Goal: Use online tool/utility: Utilize a website feature to perform a specific function

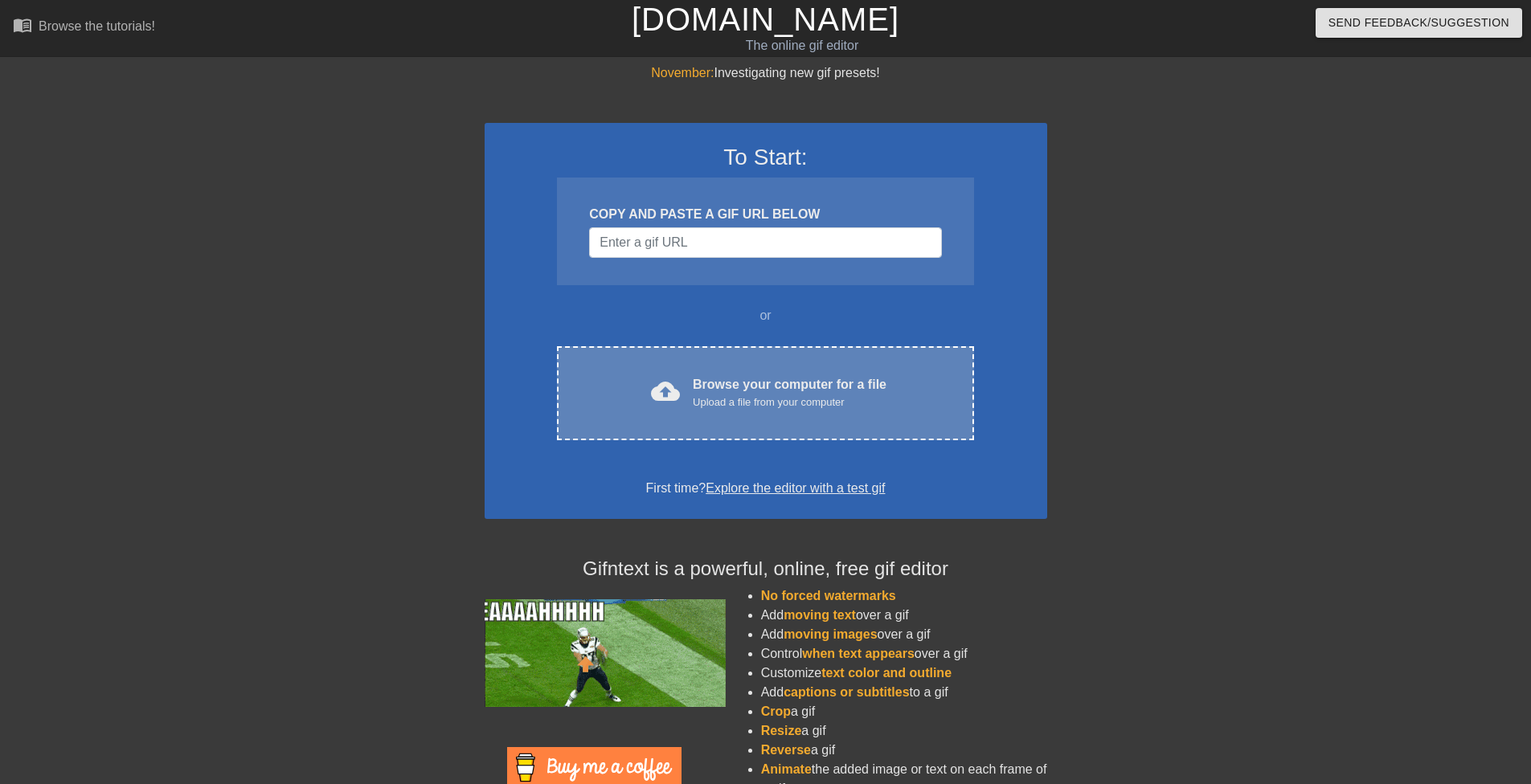
click at [695, 417] on div "cloud_upload Browse your computer for a file Upload a file from your computer C…" at bounding box center [765, 392] width 417 height 94
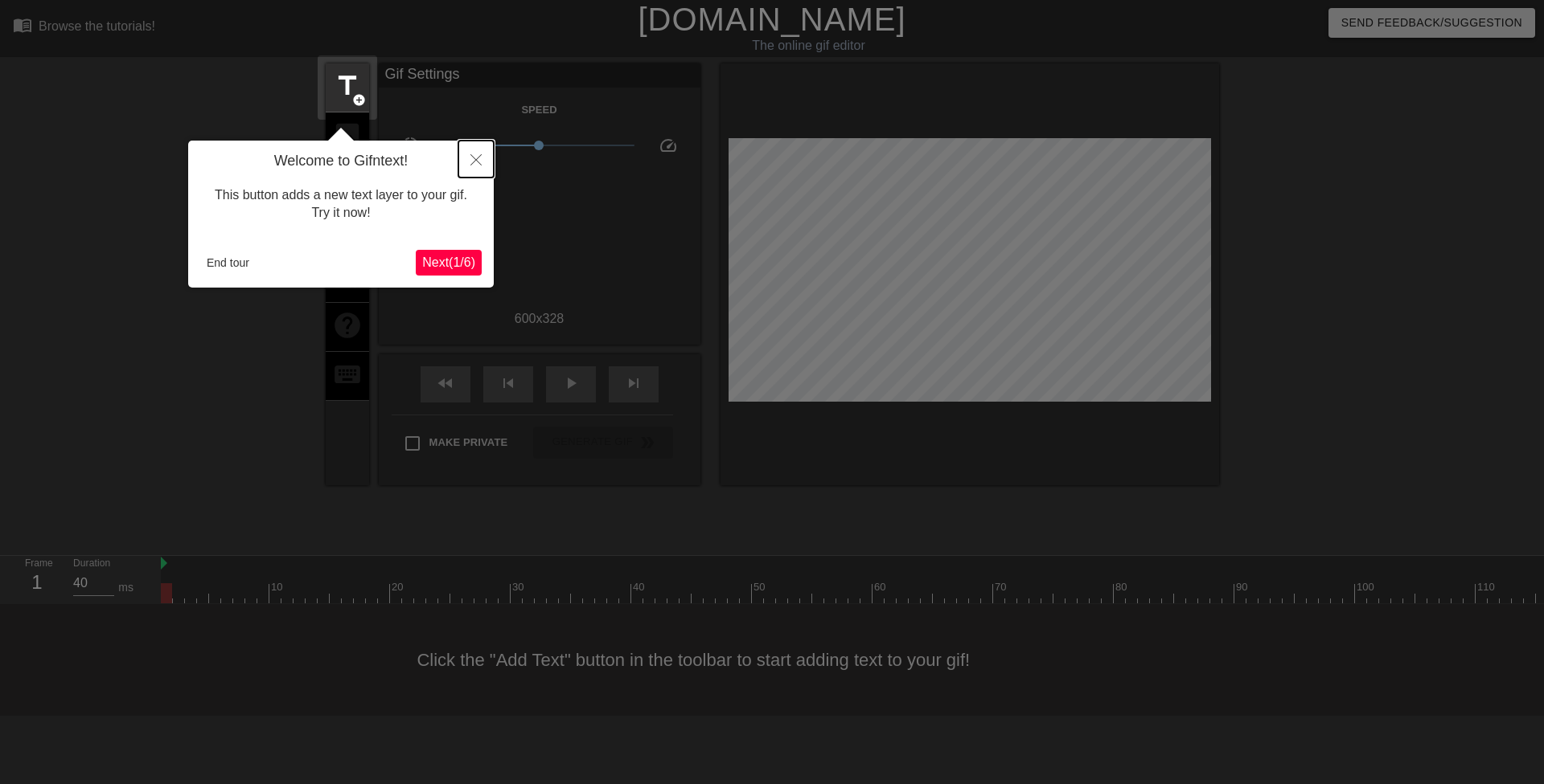
click at [478, 162] on icon "Close" at bounding box center [475, 159] width 11 height 11
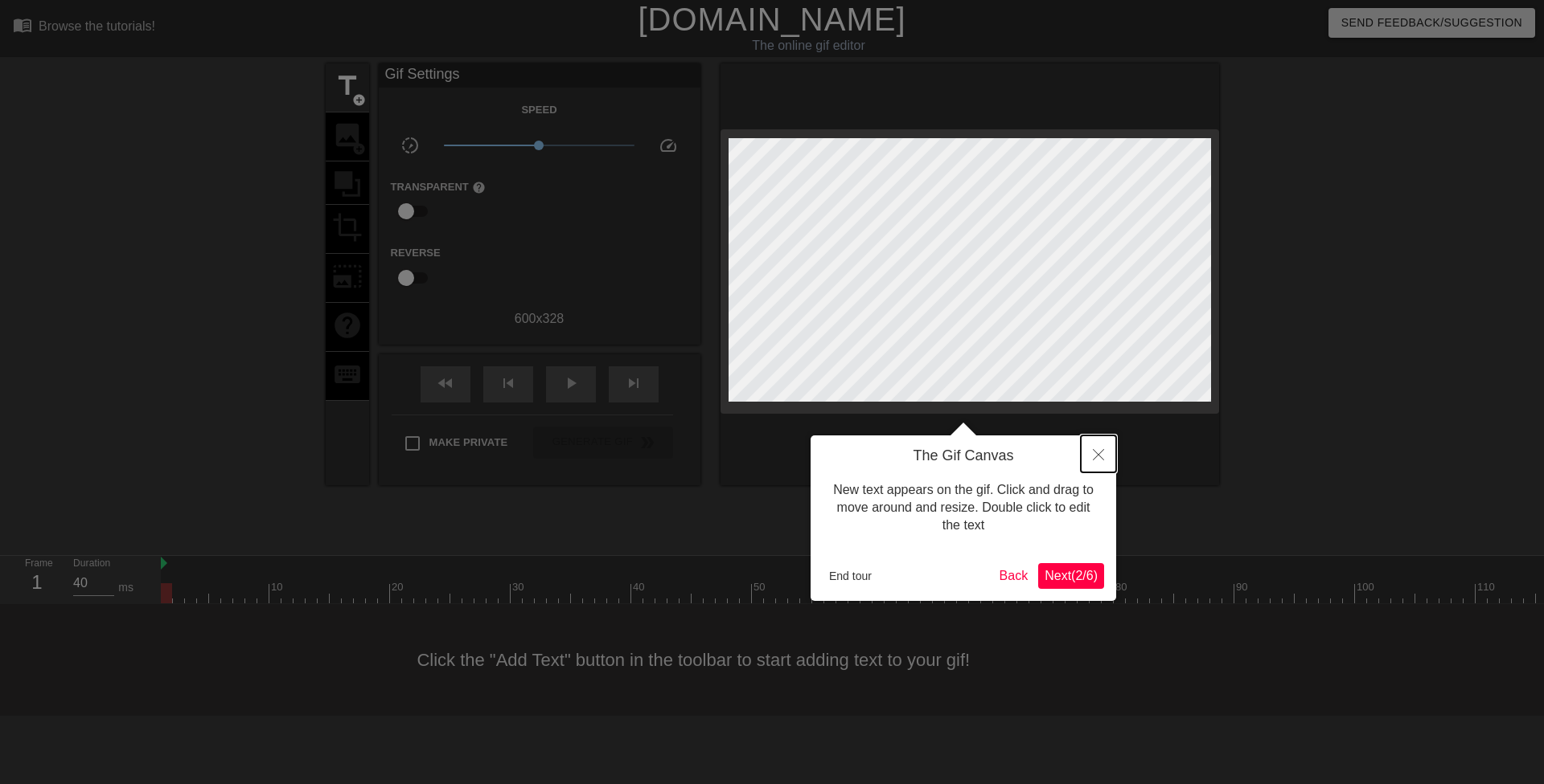
click at [1102, 449] on button "Close" at bounding box center [1098, 454] width 35 height 37
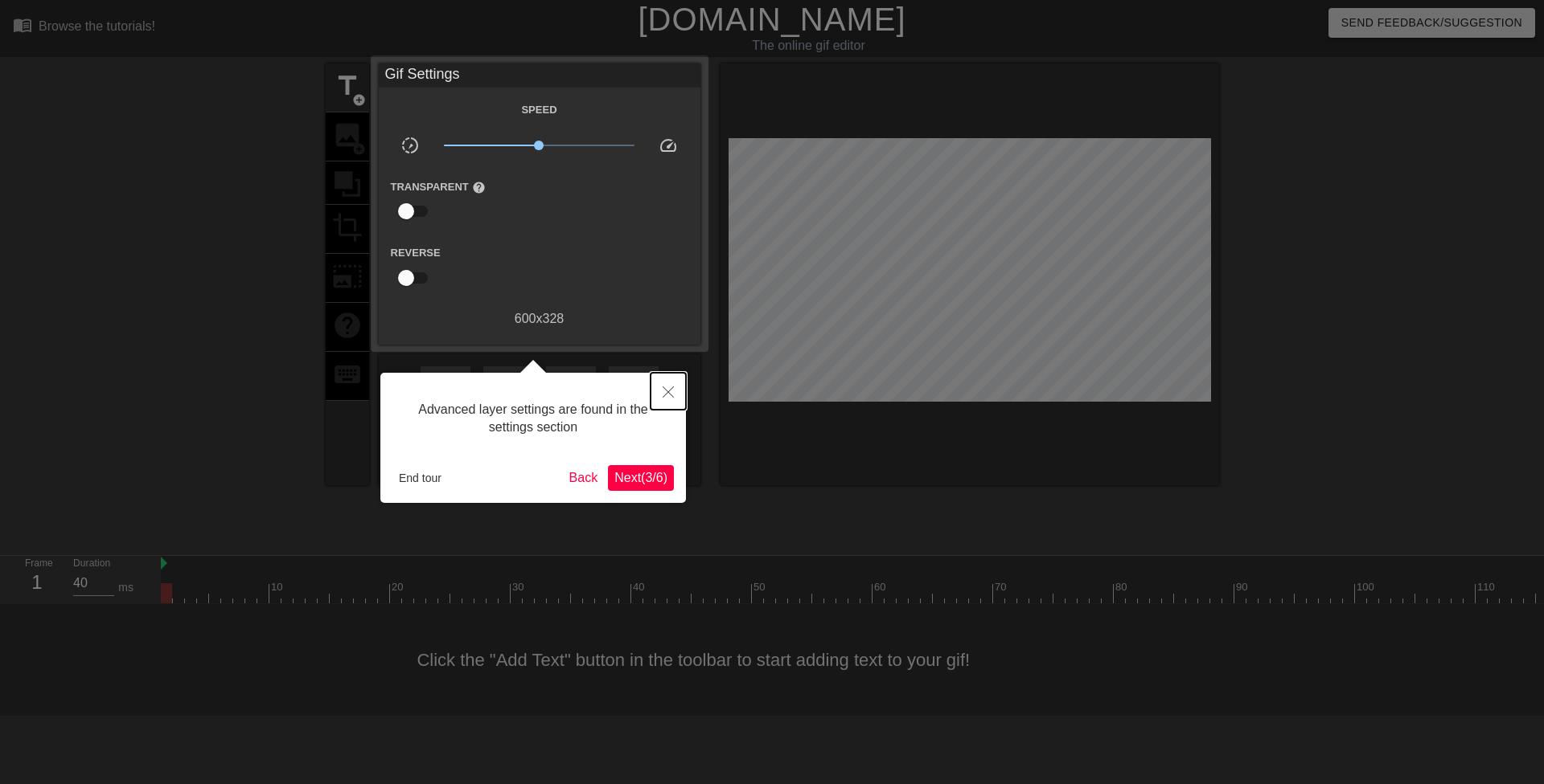
click at [657, 394] on button "Close" at bounding box center [667, 391] width 35 height 37
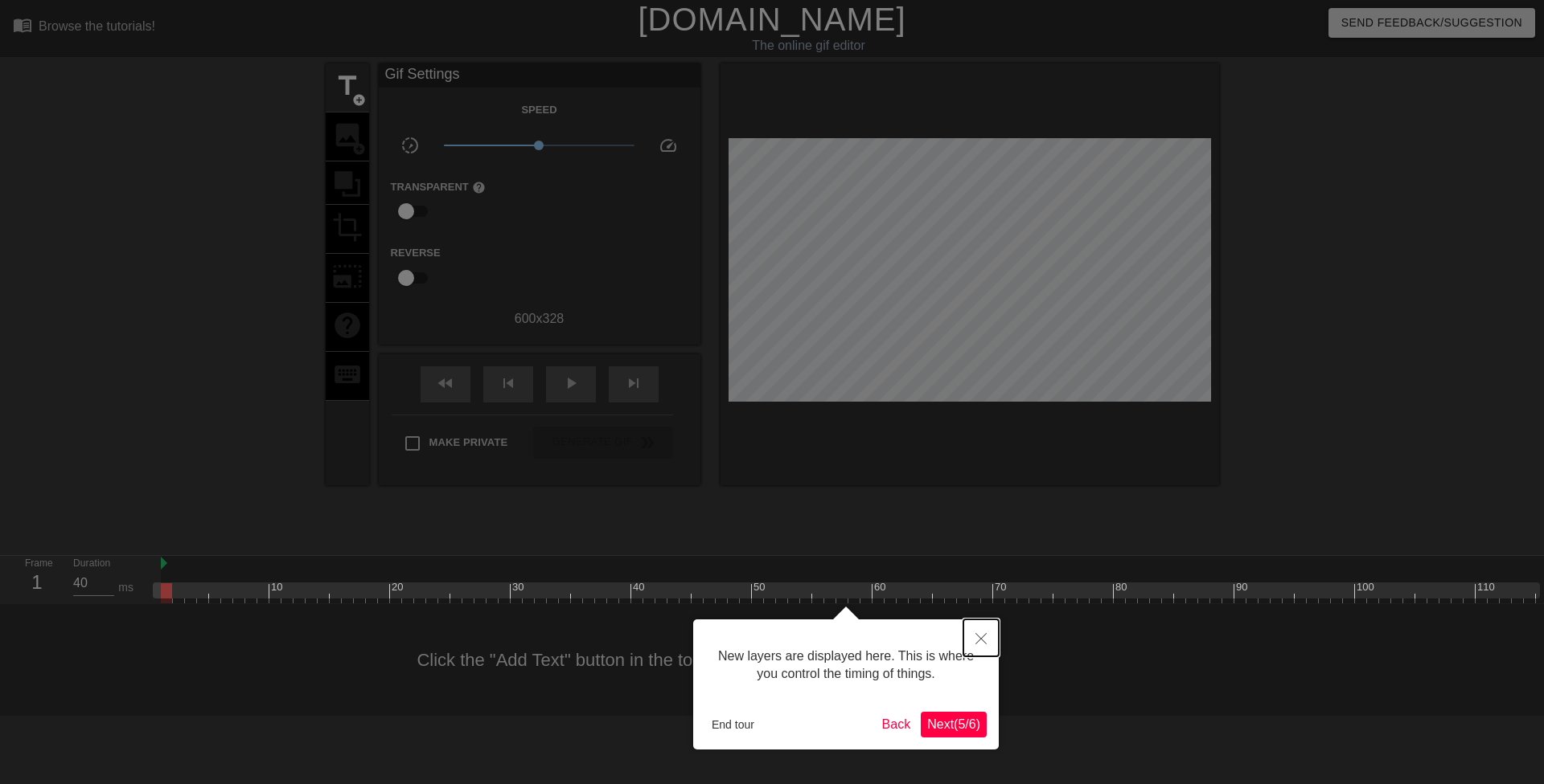
click at [988, 638] on button "Close" at bounding box center [981, 638] width 35 height 37
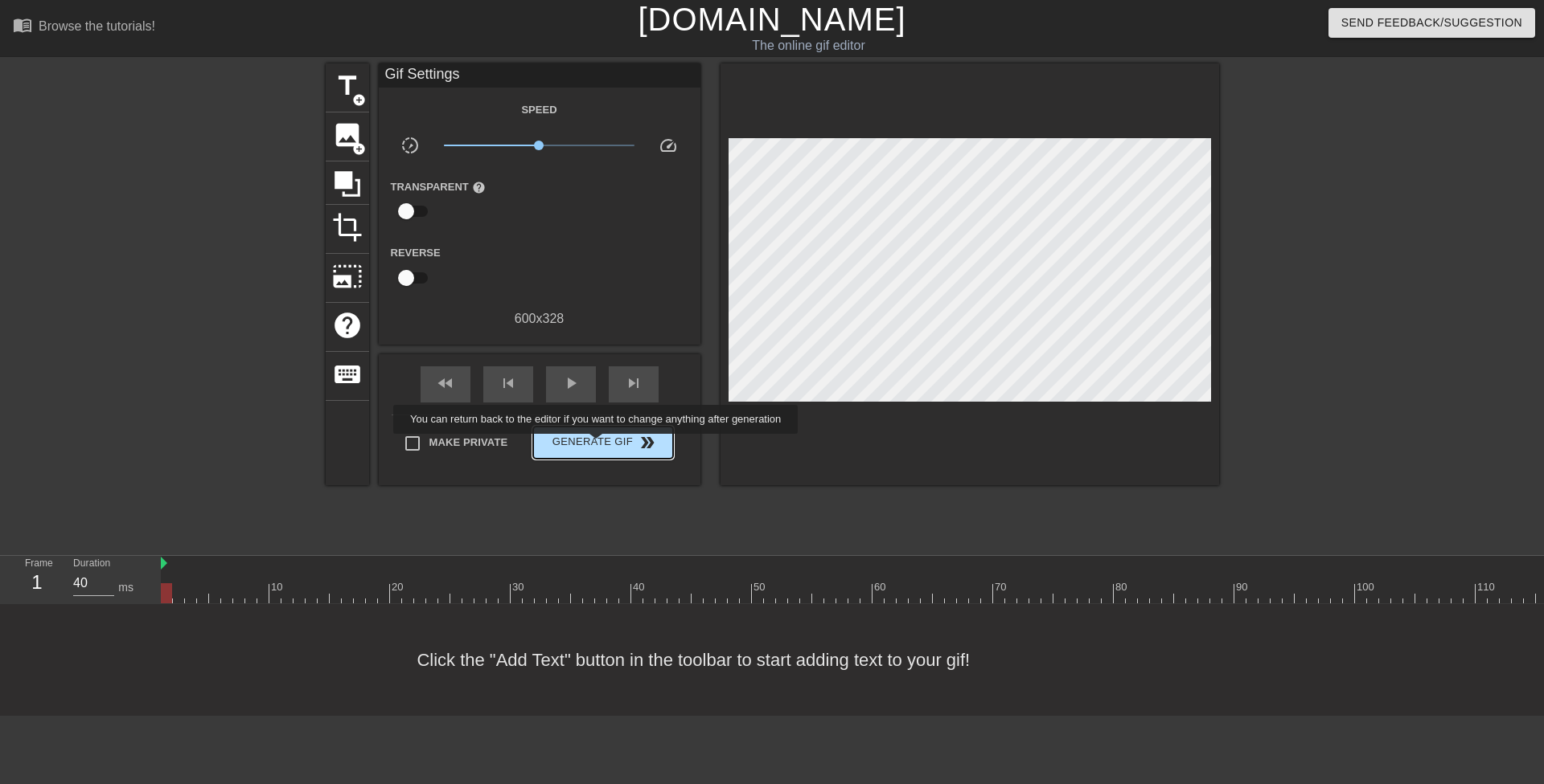
click at [598, 445] on span "Generate Gif double_arrow" at bounding box center [603, 442] width 127 height 19
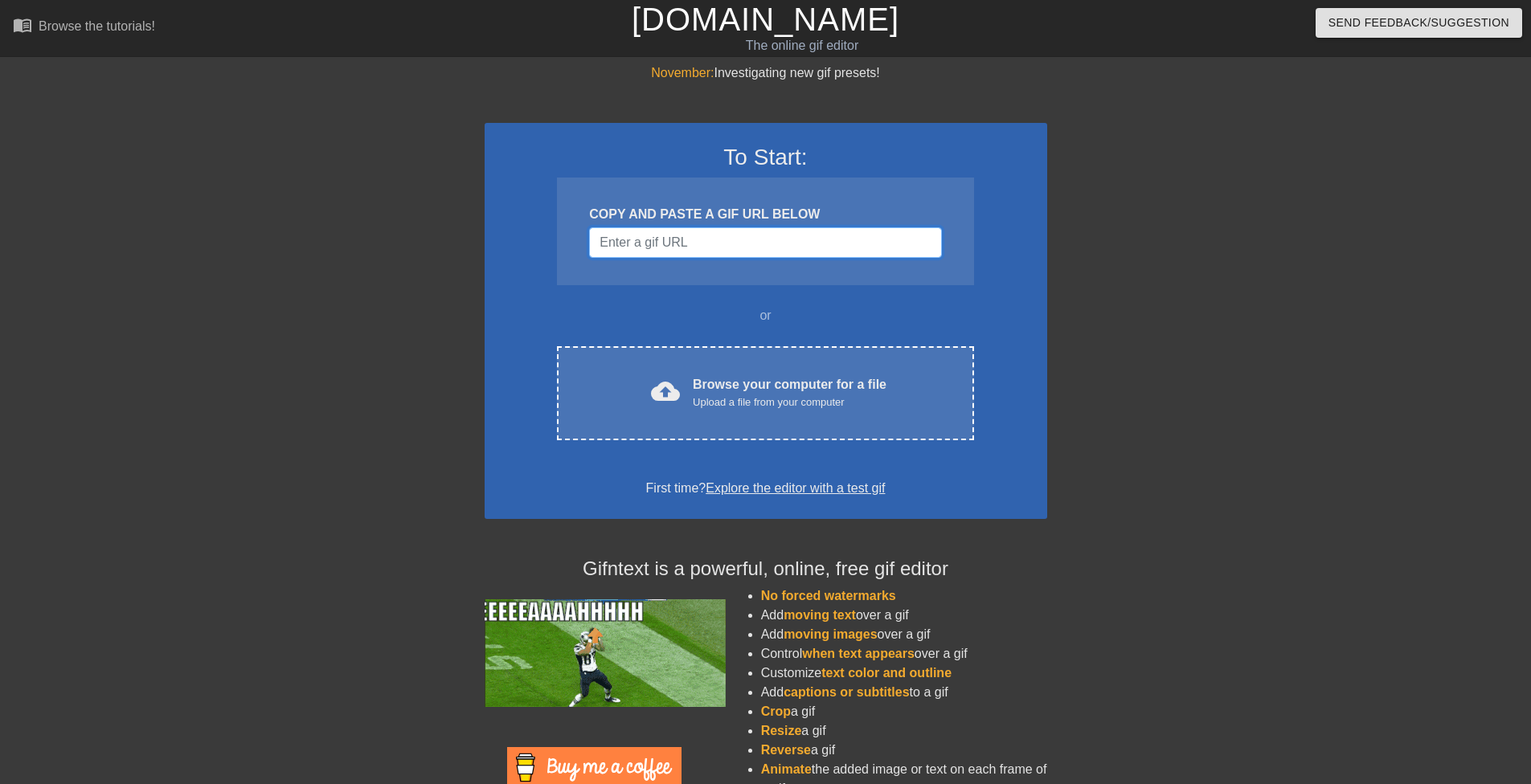
click at [647, 244] on input "Username" at bounding box center [764, 242] width 352 height 30
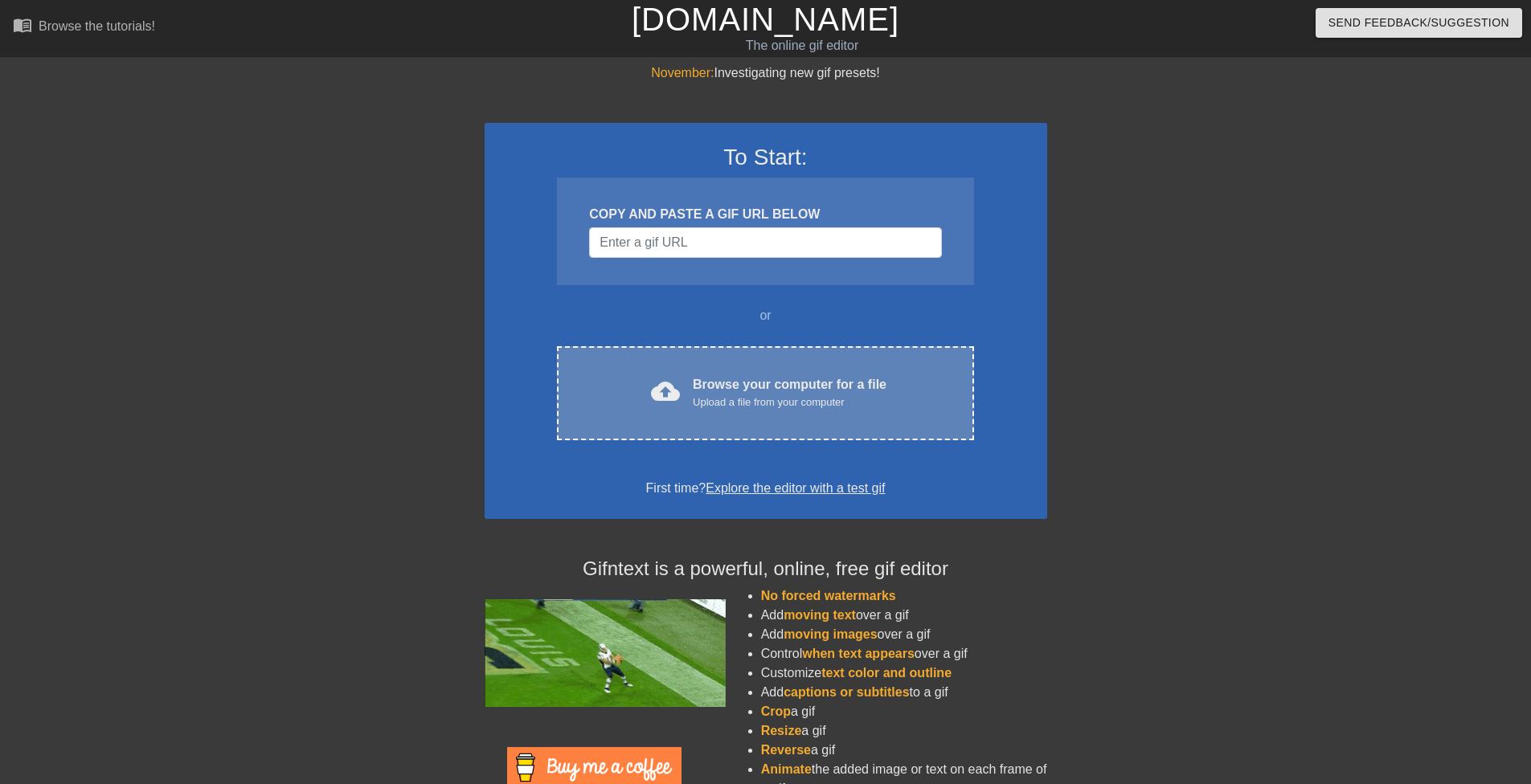
click at [676, 417] on div "cloud_upload Browse your computer for a file Upload a file from your computer C…" at bounding box center [765, 392] width 417 height 94
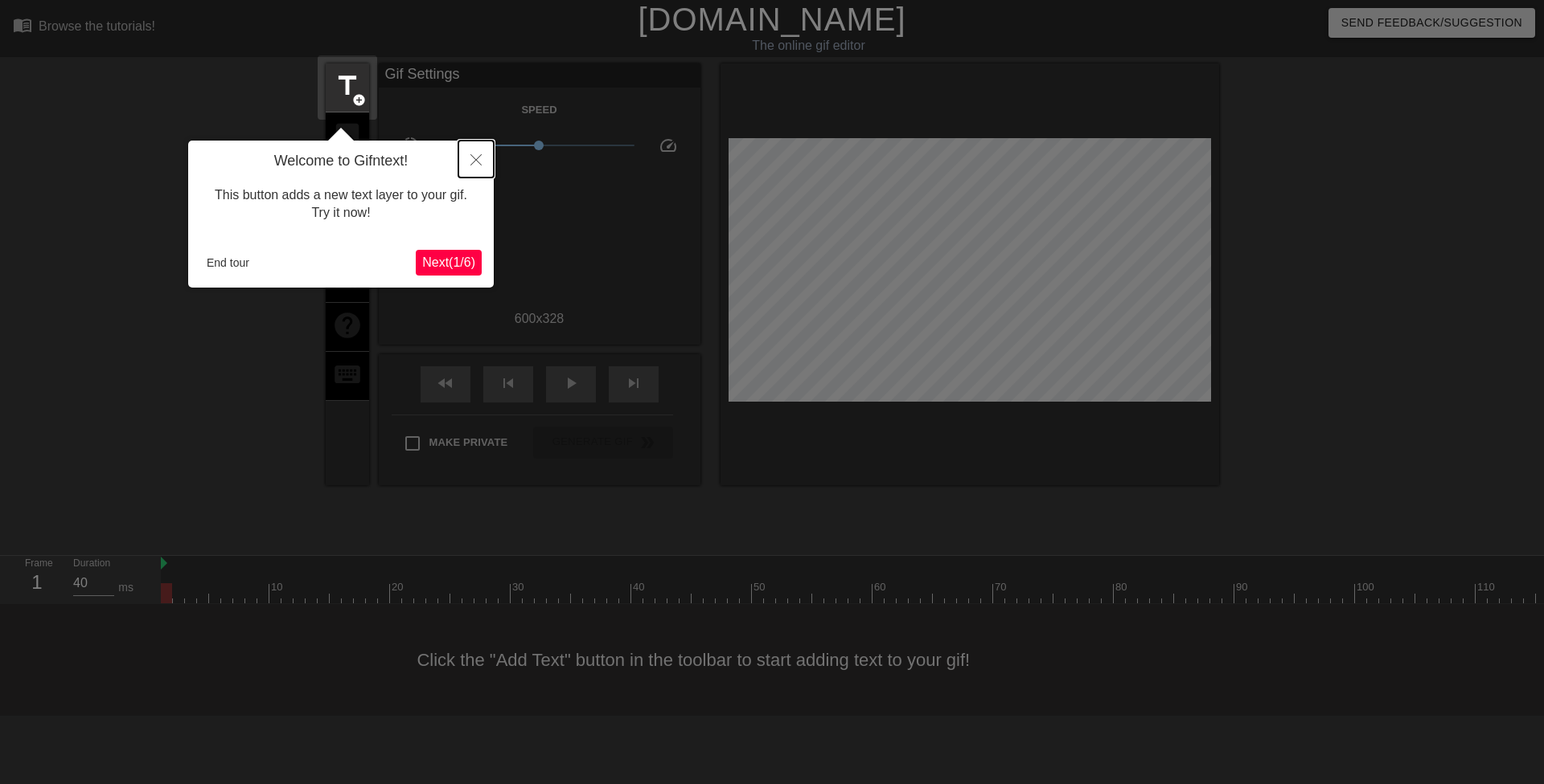
click at [481, 157] on icon "Close" at bounding box center [475, 159] width 11 height 11
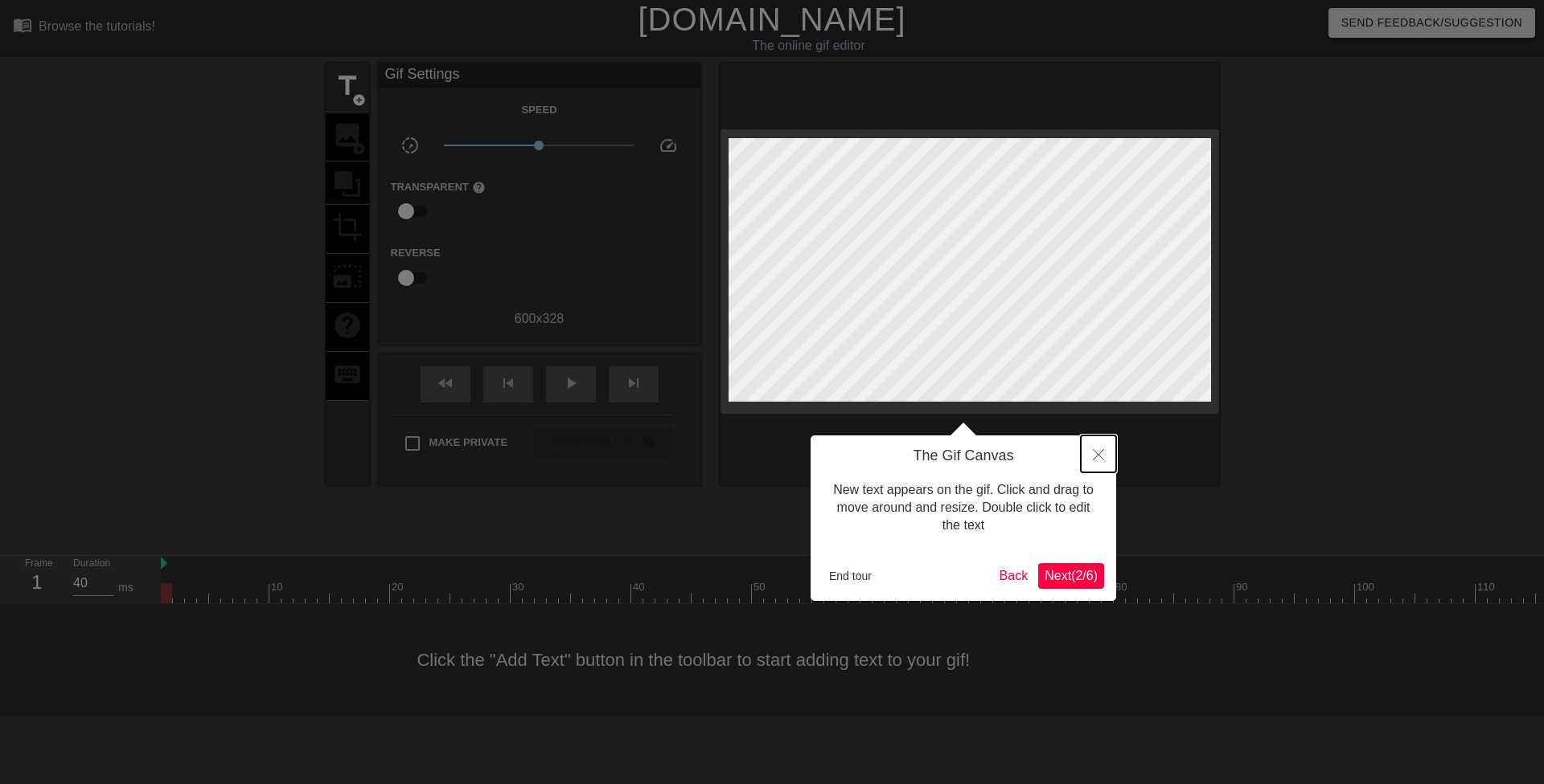
click at [1103, 448] on button "Close" at bounding box center [1098, 454] width 35 height 37
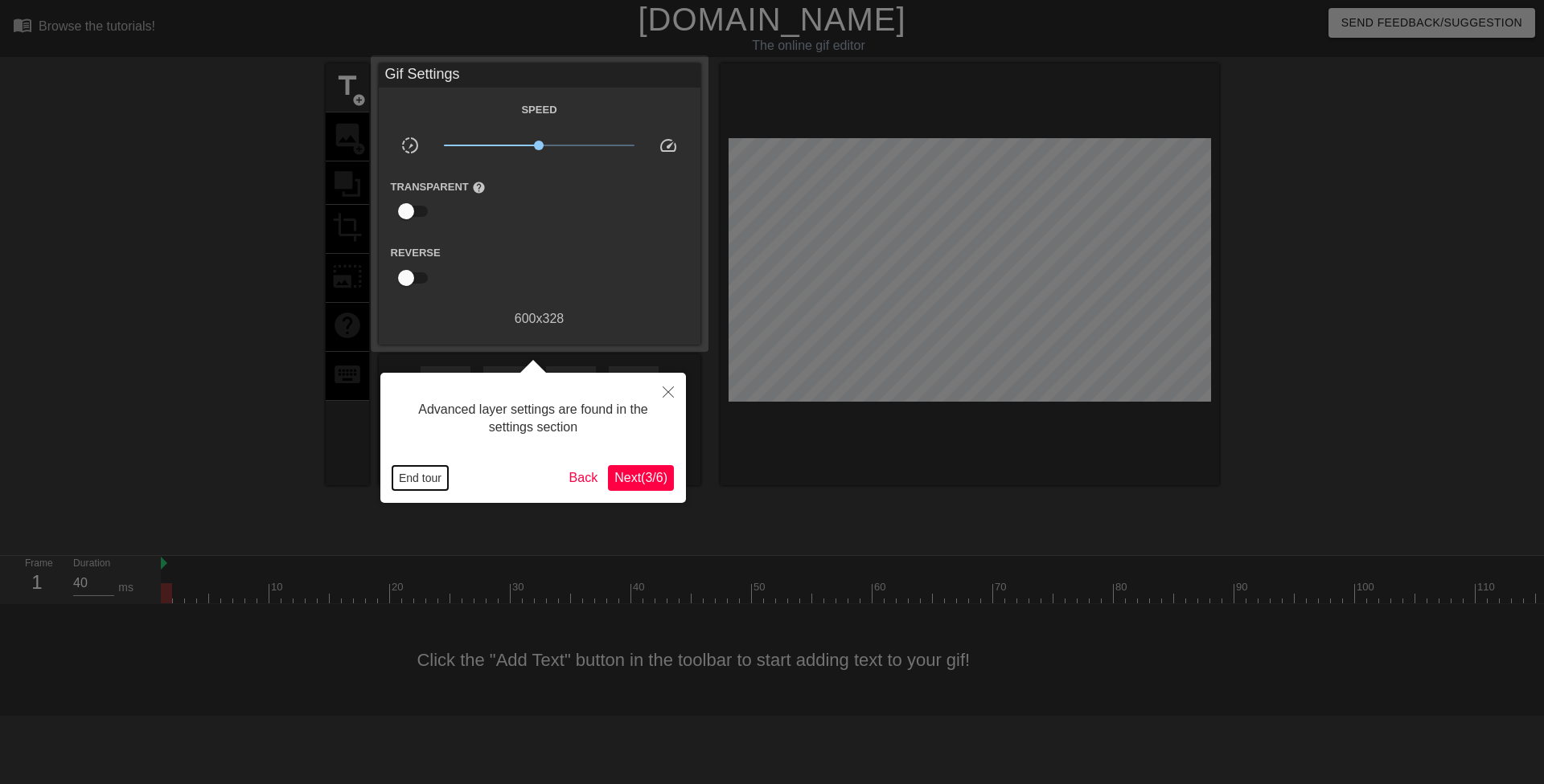
click at [435, 473] on button "End tour" at bounding box center [420, 478] width 55 height 24
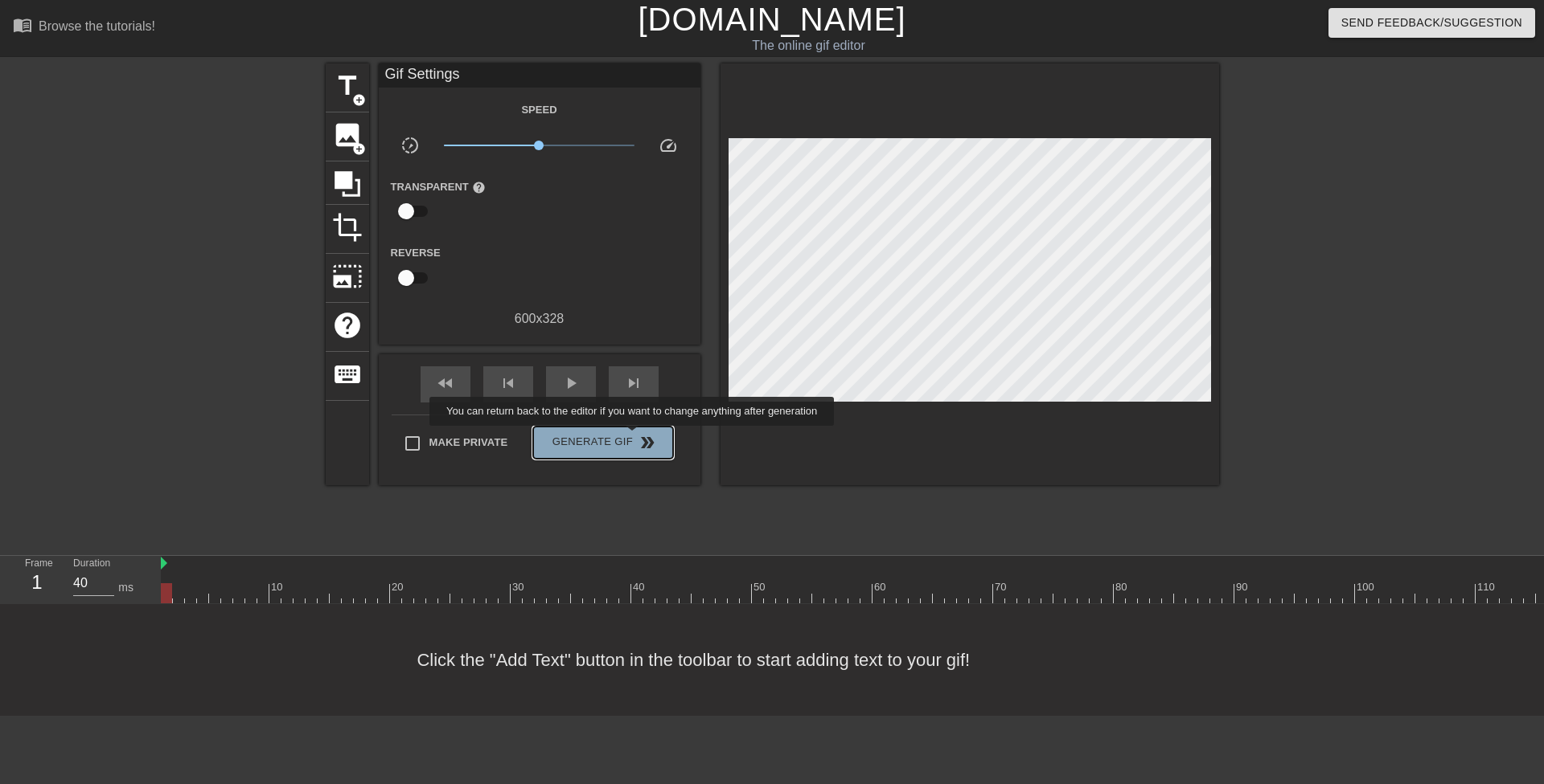
click at [634, 437] on span "Generate Gif double_arrow" at bounding box center [603, 442] width 127 height 19
